Goal: Information Seeking & Learning: Check status

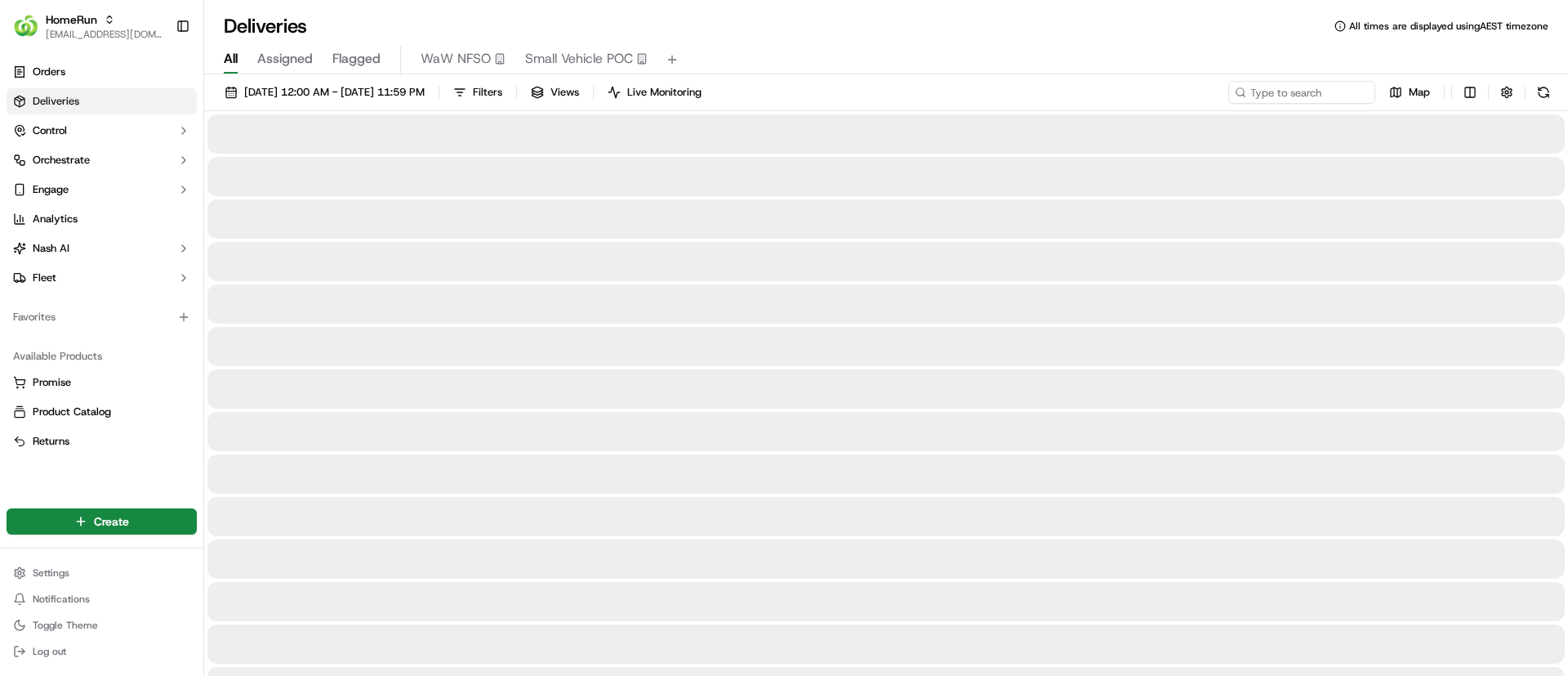
click at [559, 59] on span "Small Vehicle POC" at bounding box center [579, 59] width 107 height 19
click at [1278, 89] on input at bounding box center [1277, 93] width 196 height 23
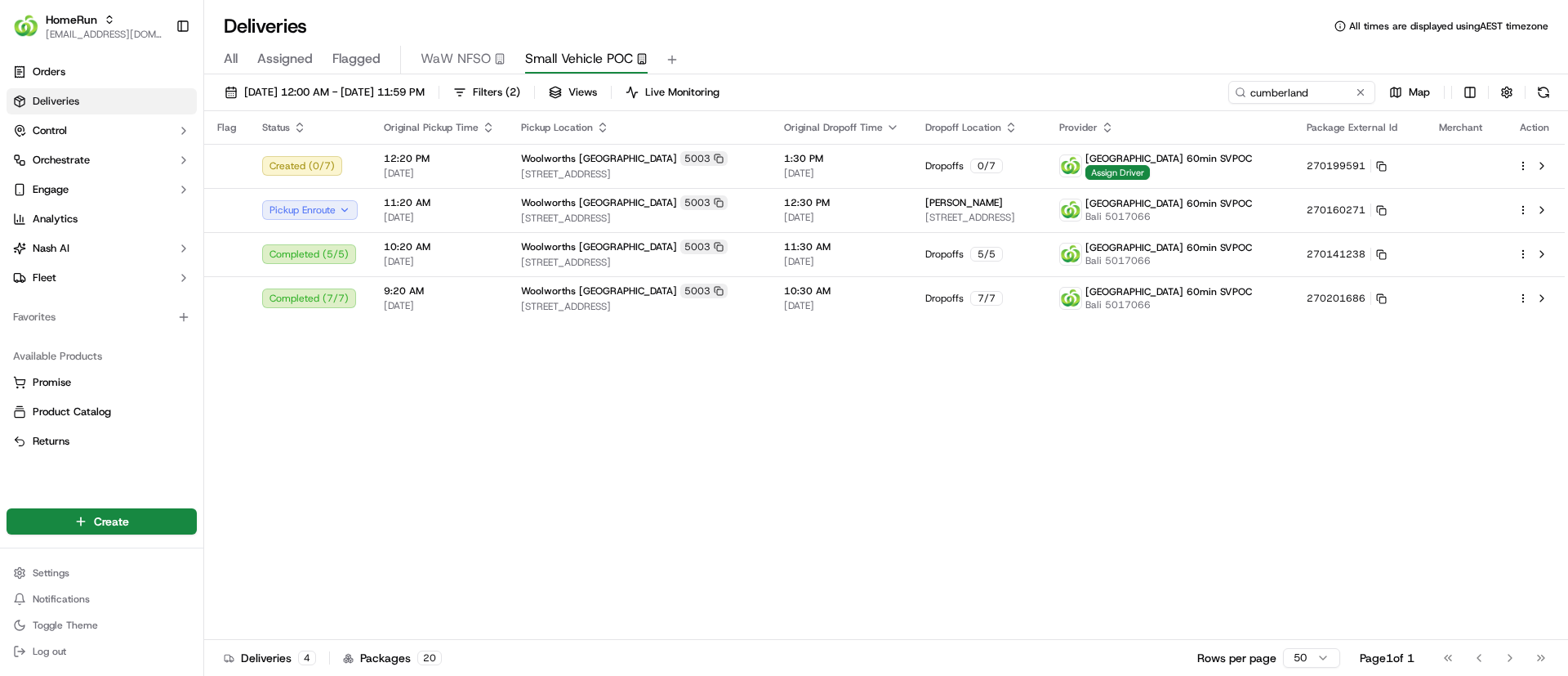
drag, startPoint x: 766, startPoint y: 458, endPoint x: 773, endPoint y: 465, distance: 9.9
click at [770, 464] on div "Flag Status Original Pickup Time Pickup Location Original Dropoff Time Dropoff …" at bounding box center [884, 375] width 1361 height 529
click at [801, 460] on div "Flag Status Original Pickup Time Pickup Location Original Dropoff Time Dropoff …" at bounding box center [884, 375] width 1361 height 529
drag, startPoint x: 1321, startPoint y: 93, endPoint x: 1129, endPoint y: 85, distance: 192.2
click at [1129, 85] on div "[DATE] 12:00 AM - [DATE] 11:59 PM Filters ( 2 ) Views Live Monitoring cumberlan…" at bounding box center [886, 96] width 1364 height 30
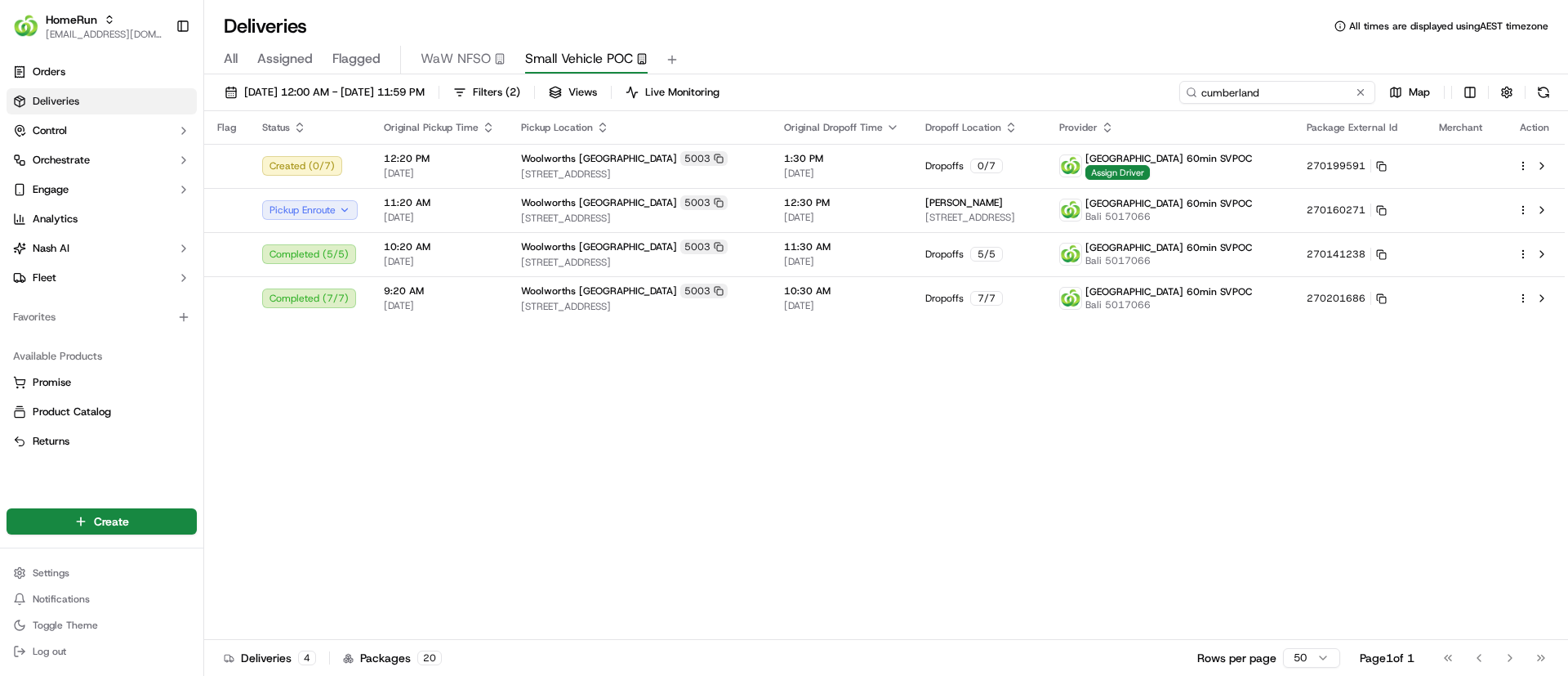
paste input "5017066"
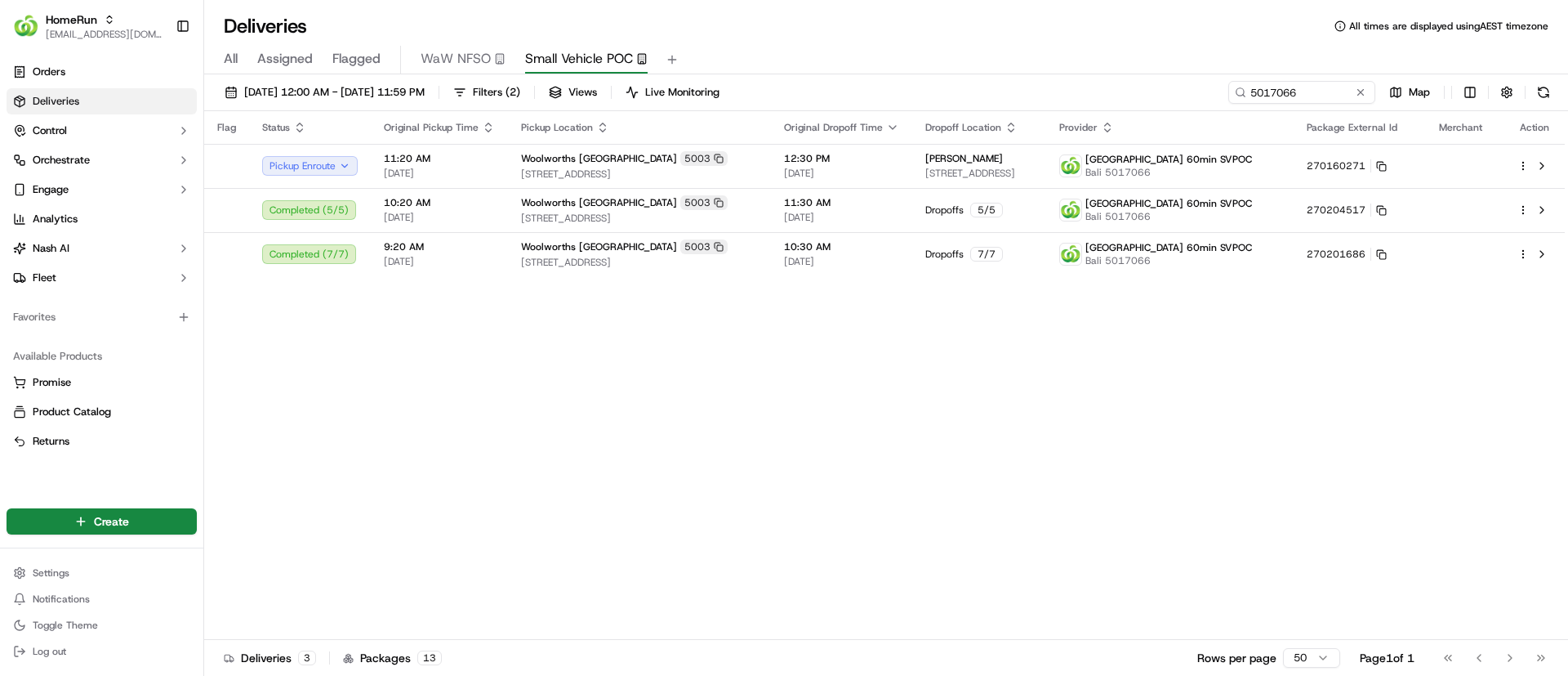
click at [576, 405] on div "Flag Status Original Pickup Time Pickup Location Original Dropoff Time Dropoff …" at bounding box center [884, 375] width 1361 height 529
drag, startPoint x: 1312, startPoint y: 91, endPoint x: 1156, endPoint y: 93, distance: 156.0
click at [1156, 93] on div "[DATE] 12:00 AM - [DATE] 11:59 PM Filters ( 2 ) Views Live Monitoring 5017066 M…" at bounding box center [886, 96] width 1364 height 30
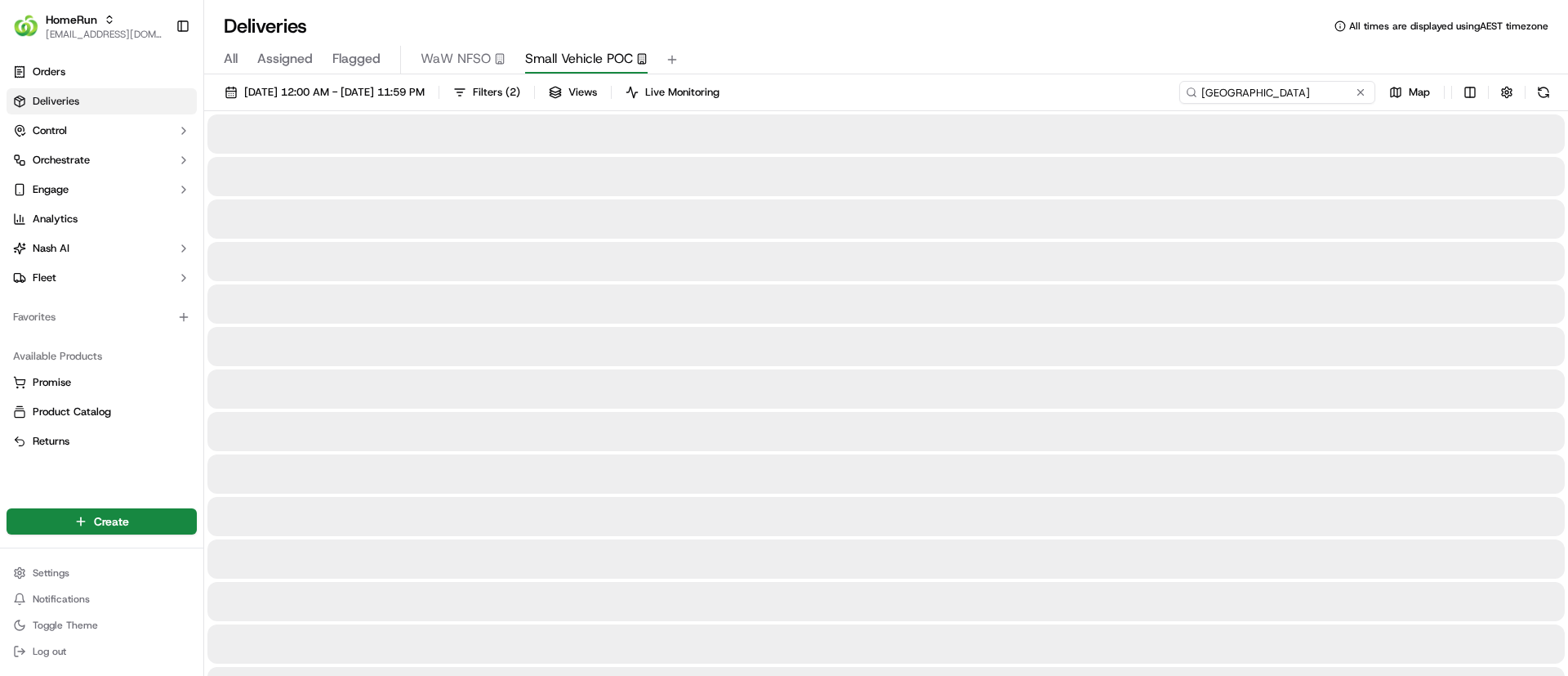
type input "[GEOGRAPHIC_DATA]"
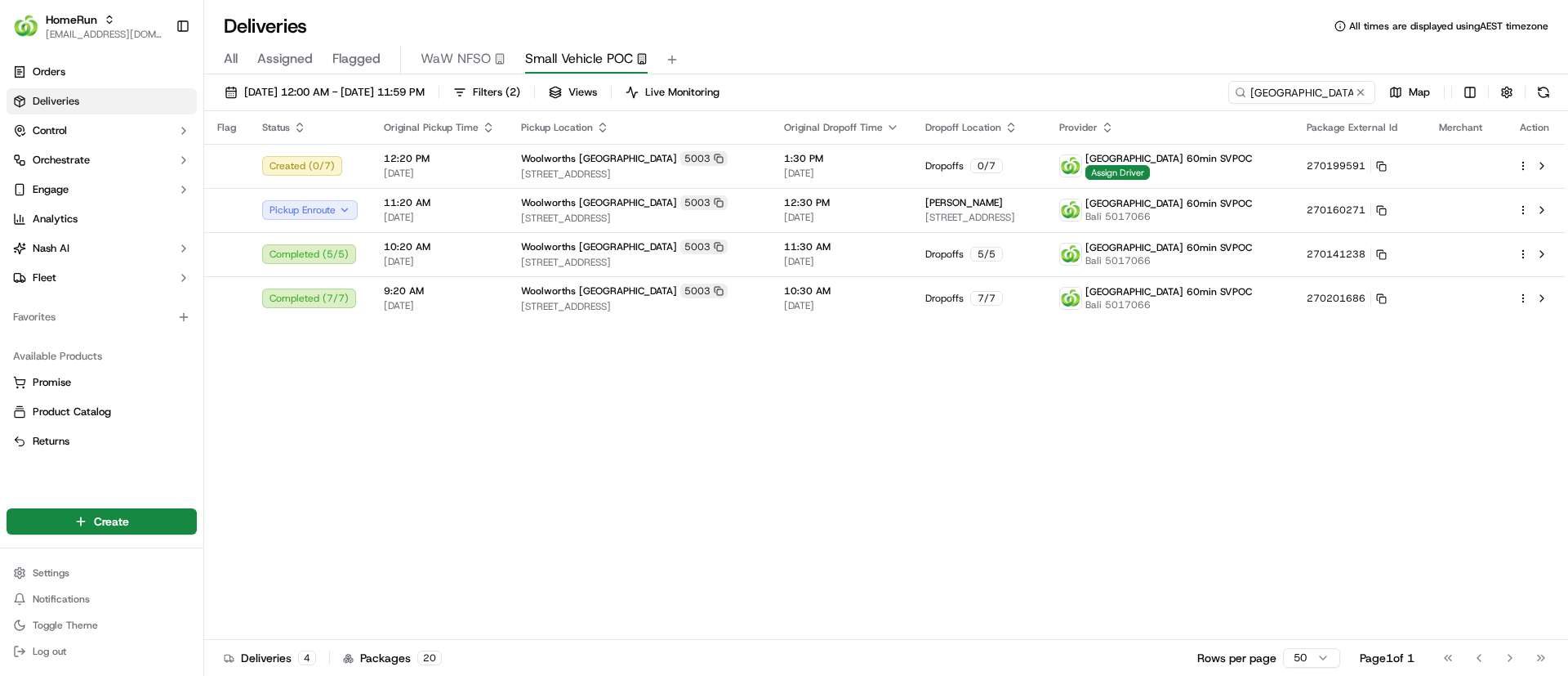
click at [745, 507] on div "Flag Status Original Pickup Time Pickup Location Original Dropoff Time Dropoff …" at bounding box center [884, 375] width 1361 height 529
click at [999, 549] on div "Flag Status Original Pickup Time Pickup Location Original Dropoff Time Dropoff …" at bounding box center [884, 375] width 1361 height 529
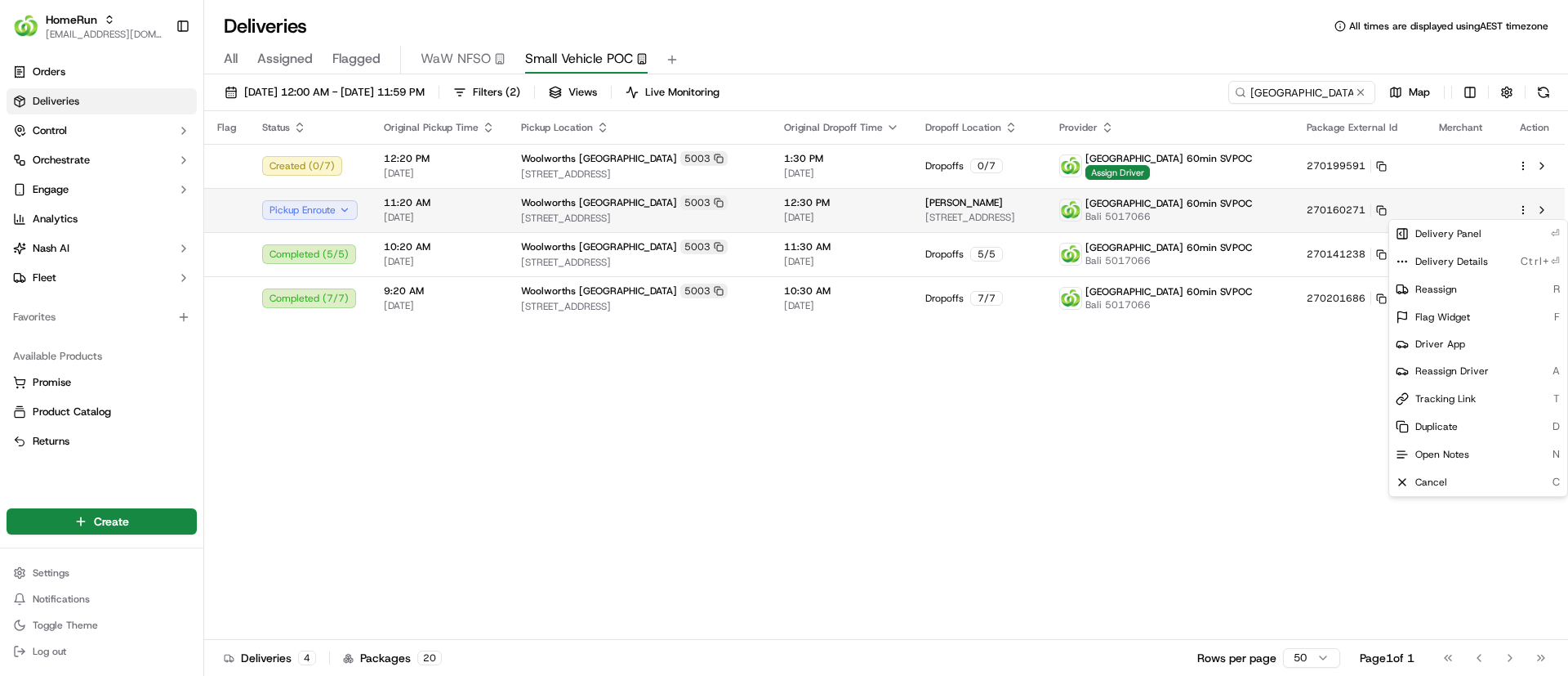
click at [1525, 207] on html "HomeRun [EMAIL_ADDRESS][DOMAIN_NAME] Toggle Sidebar Orders Deliveries Control O…" at bounding box center [784, 338] width 1568 height 676
click at [1401, 257] on icon at bounding box center [1402, 261] width 13 height 13
click at [599, 509] on html "HomeRun [EMAIL_ADDRESS][DOMAIN_NAME] Toggle Sidebar Orders Deliveries Control O…" at bounding box center [784, 338] width 1568 height 676
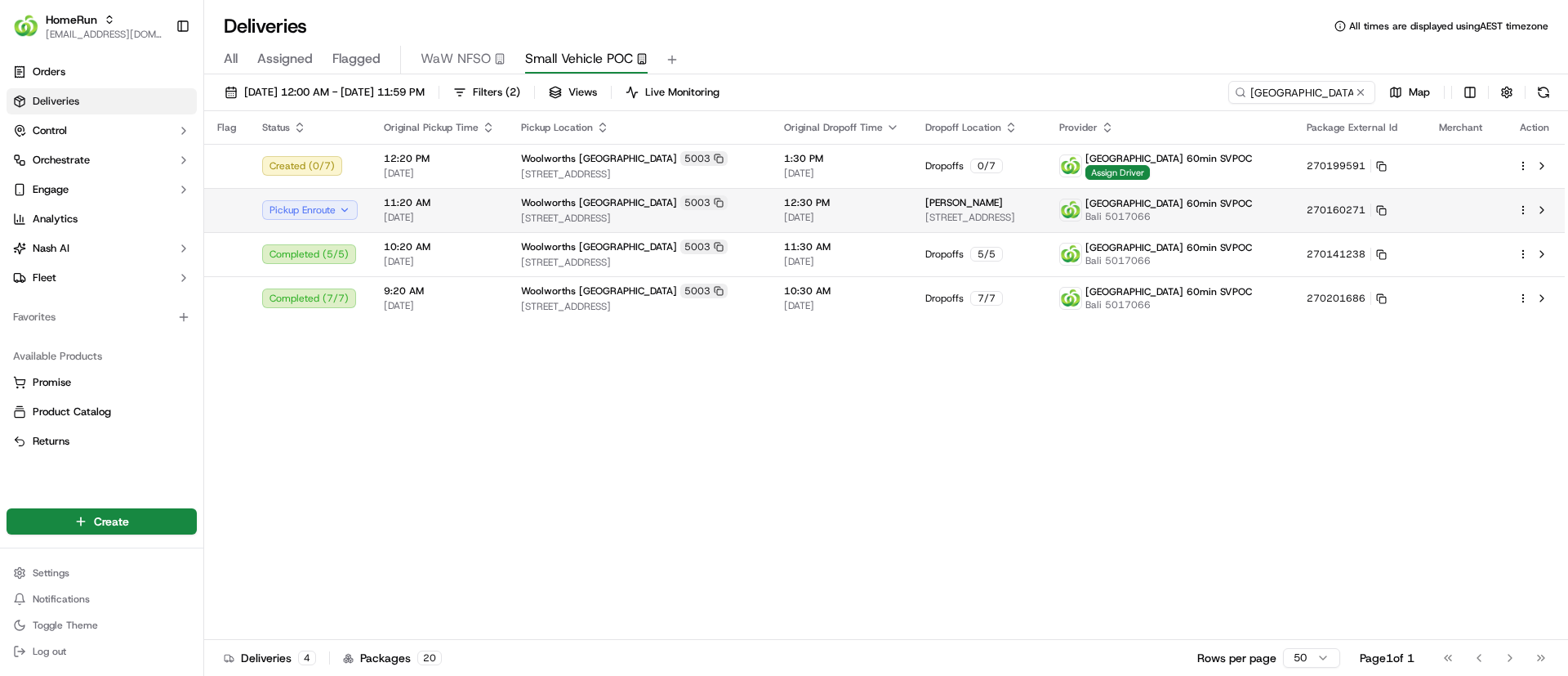
click at [1527, 212] on html "HomeRun [EMAIL_ADDRESS][DOMAIN_NAME] Toggle Sidebar Orders Deliveries Control O…" at bounding box center [784, 338] width 1568 height 676
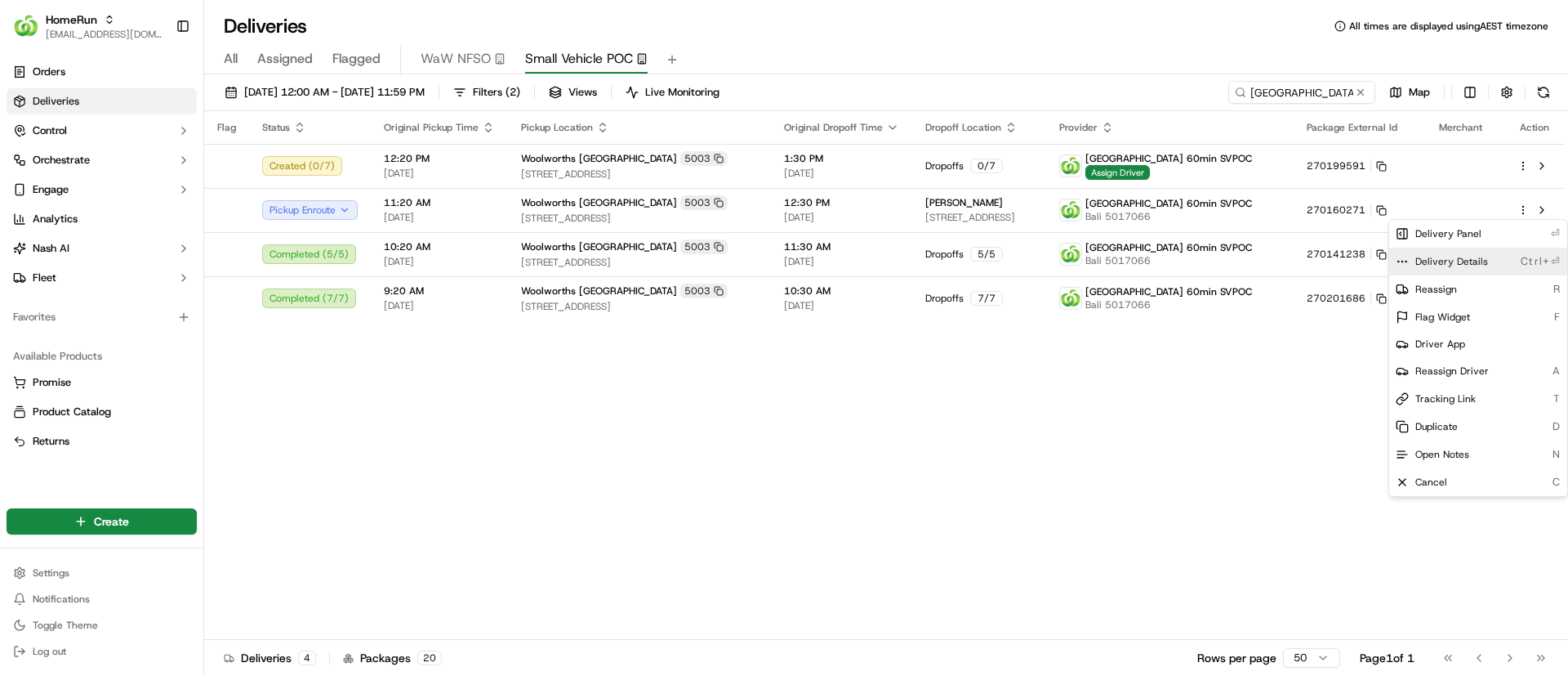
click at [1401, 257] on icon at bounding box center [1402, 261] width 13 height 13
click at [676, 422] on html "HomeRun [EMAIL_ADDRESS][DOMAIN_NAME] Toggle Sidebar Orders Deliveries Control O…" at bounding box center [784, 338] width 1568 height 676
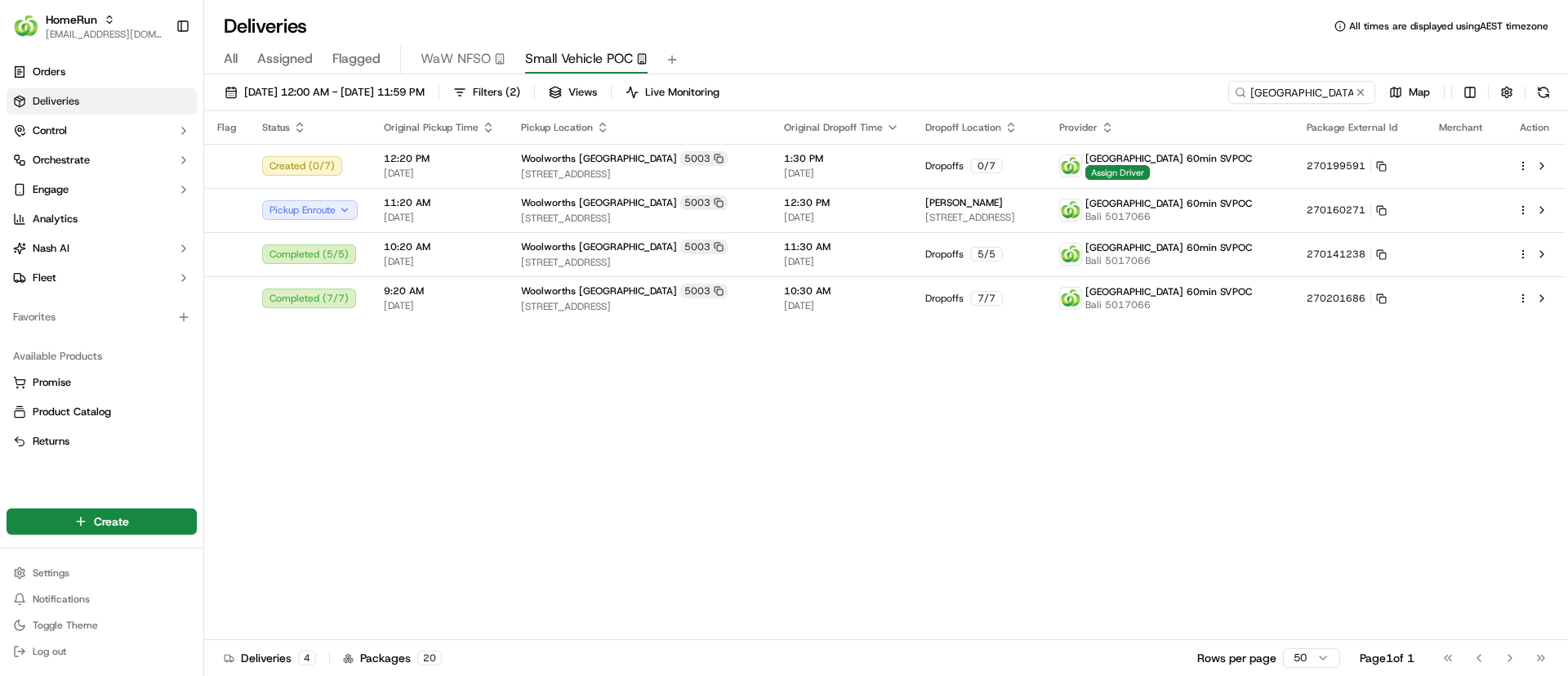
click at [599, 465] on div "Flag Status Original Pickup Time Pickup Location Original Dropoff Time Dropoff …" at bounding box center [884, 375] width 1361 height 529
click at [583, 600] on div "Flag Status Original Pickup Time Pickup Location Original Dropoff Time Dropoff …" at bounding box center [884, 375] width 1361 height 529
click at [602, 448] on div "Flag Status Original Pickup Time Pickup Location Original Dropoff Time Dropoff …" at bounding box center [884, 375] width 1361 height 529
click at [621, 460] on div "Flag Status Original Pickup Time Pickup Location Original Dropoff Time Dropoff …" at bounding box center [884, 375] width 1361 height 529
click at [681, 494] on div "Flag Status Original Pickup Time Pickup Location Original Dropoff Time Dropoff …" at bounding box center [884, 375] width 1361 height 529
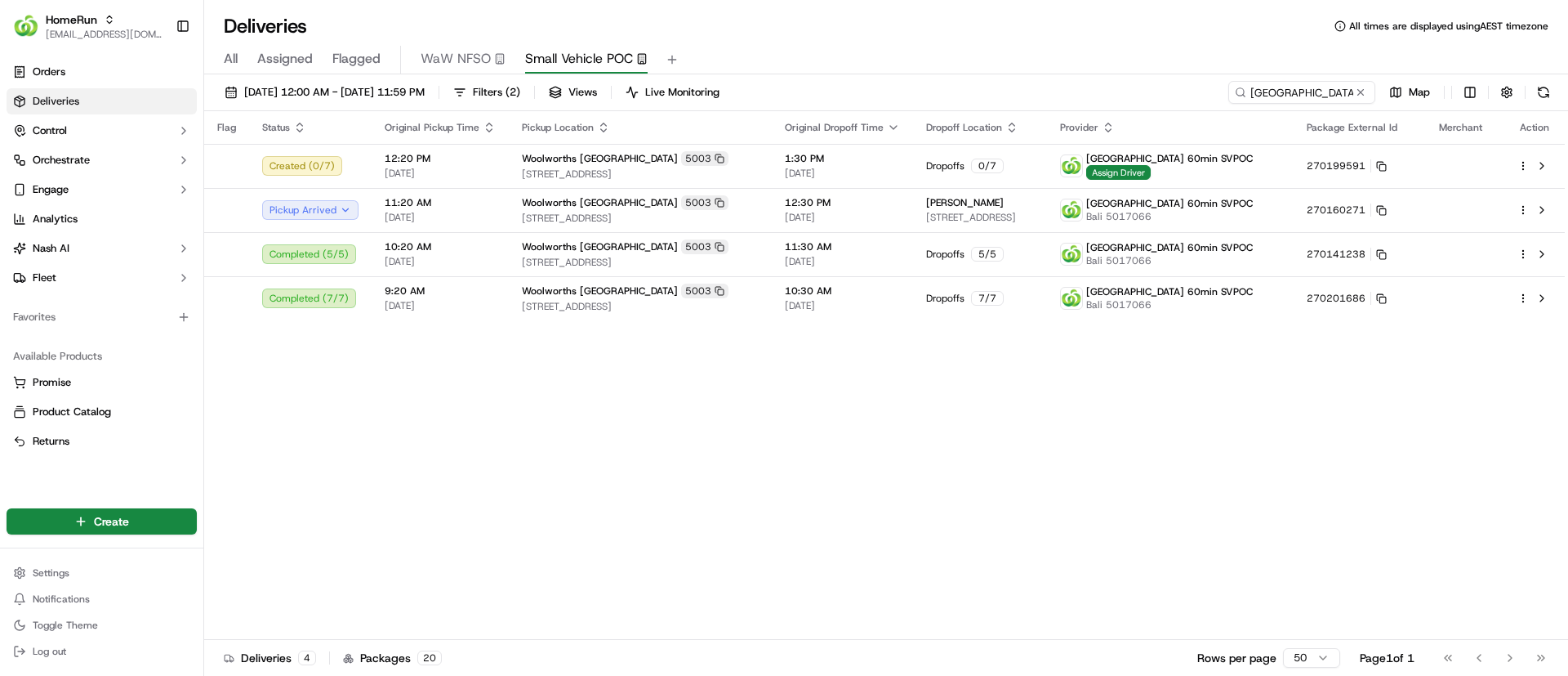
click at [688, 492] on div "Flag Status Original Pickup Time Pickup Location Original Dropoff Time Dropoff …" at bounding box center [884, 375] width 1361 height 529
click at [689, 492] on div "Flag Status Original Pickup Time Pickup Location Original Dropoff Time Dropoff …" at bounding box center [884, 375] width 1361 height 529
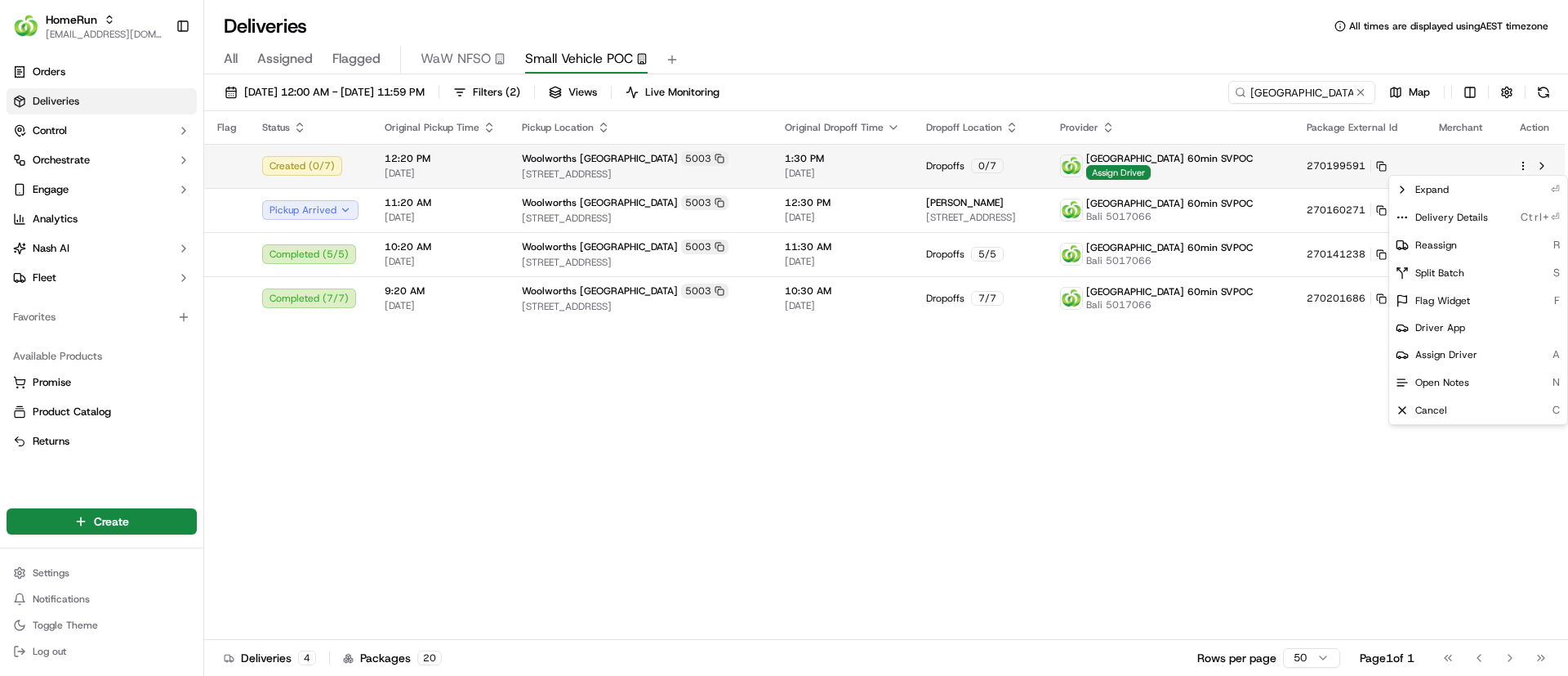
click at [1525, 162] on html "HomeRun [EMAIL_ADDRESS][DOMAIN_NAME] Toggle Sidebar Orders Deliveries Control O…" at bounding box center [784, 338] width 1568 height 676
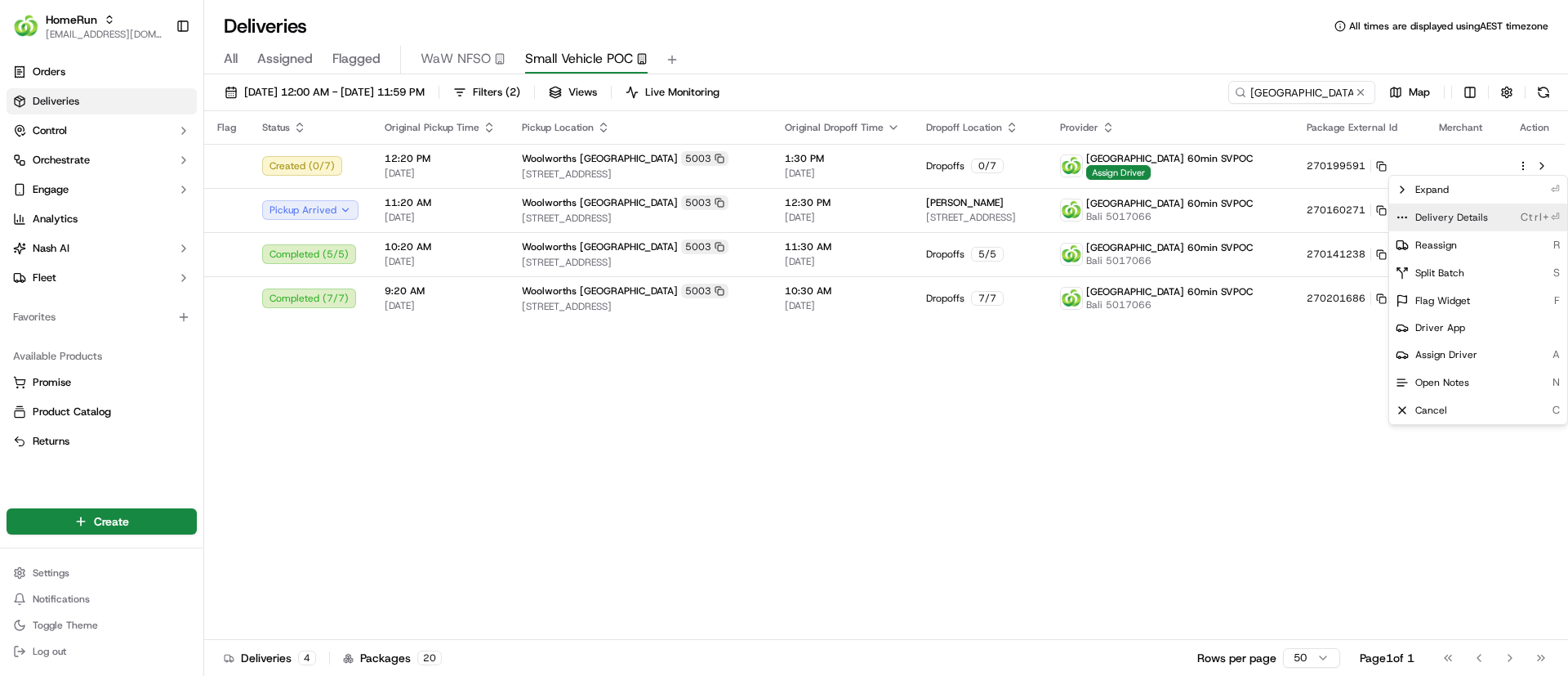
click at [1402, 213] on icon at bounding box center [1402, 217] width 13 height 13
